Goal: Navigation & Orientation: Go to known website

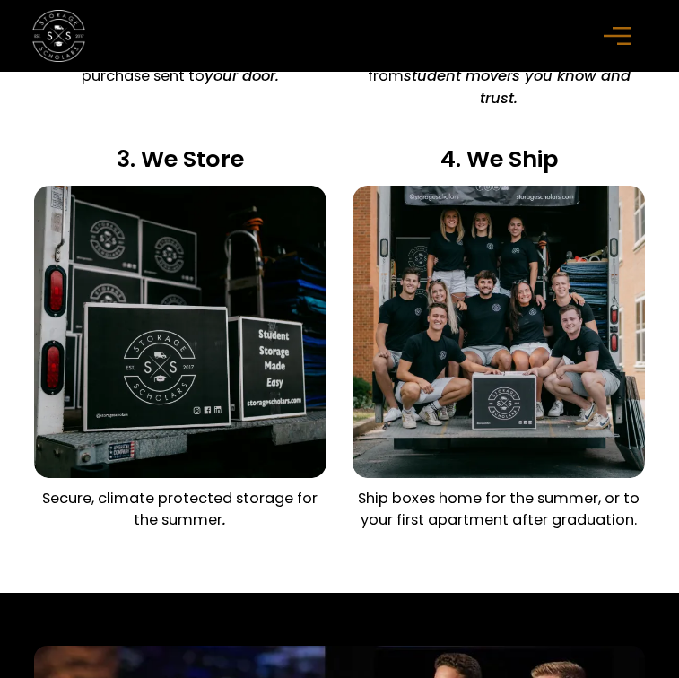
scroll to position [1867, 0]
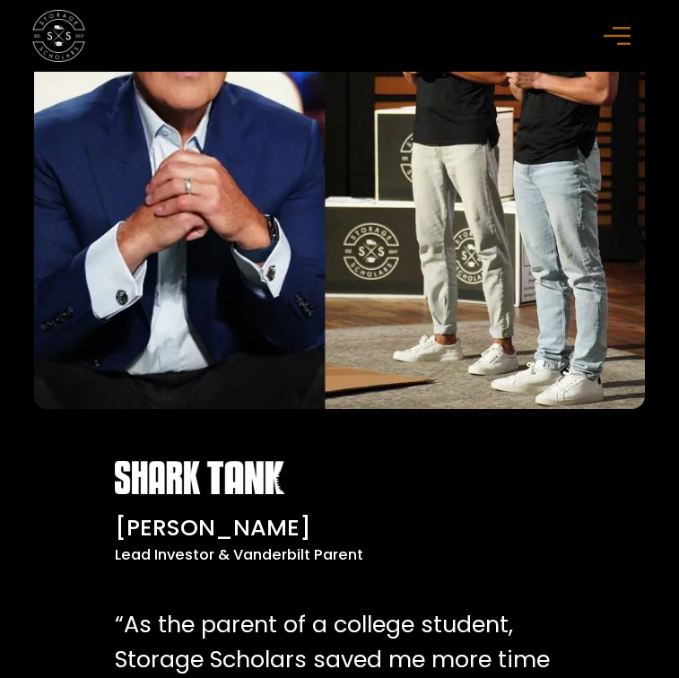
scroll to position [1525, 0]
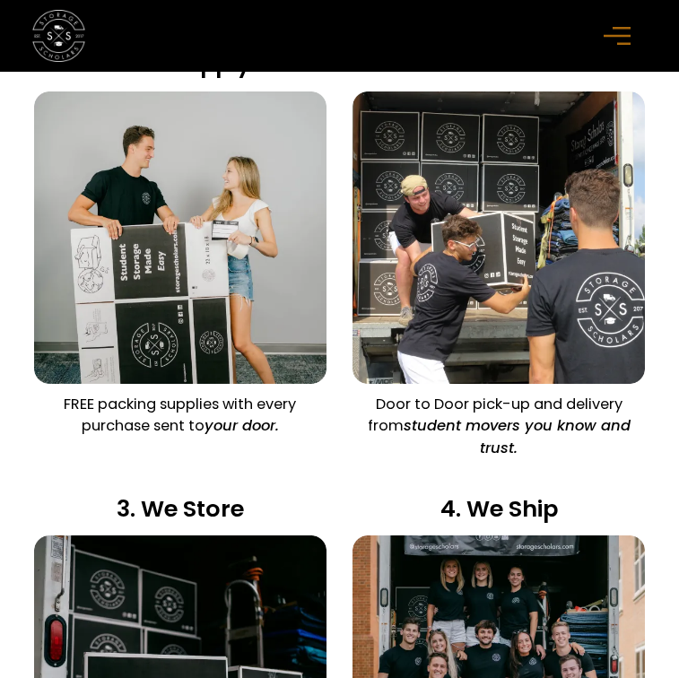
click at [631, 29] on div "menu" at bounding box center [620, 36] width 32 height 32
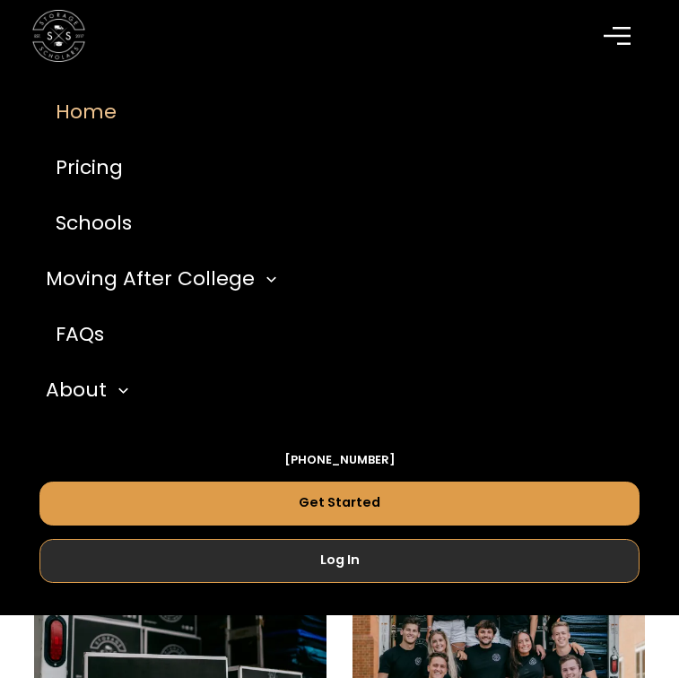
click at [362, 560] on link "Log In" at bounding box center [339, 561] width 601 height 44
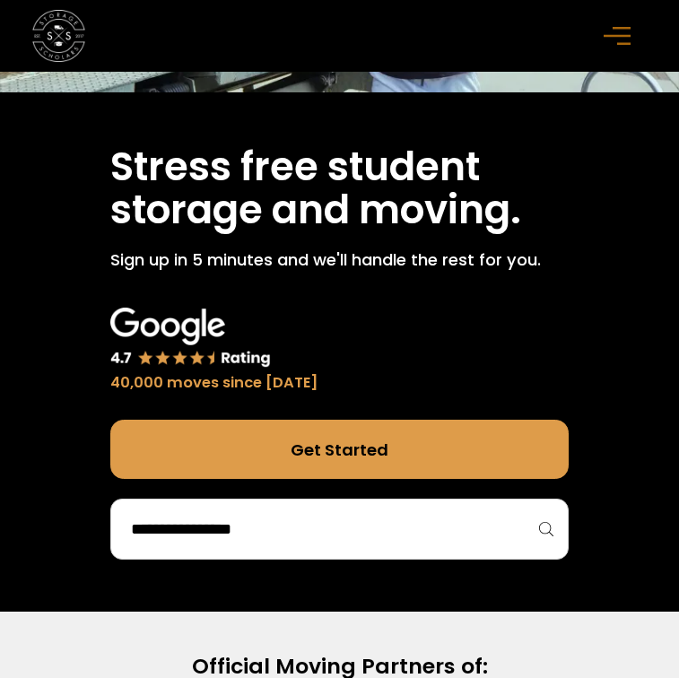
scroll to position [469, 0]
